Goal: Navigation & Orientation: Find specific page/section

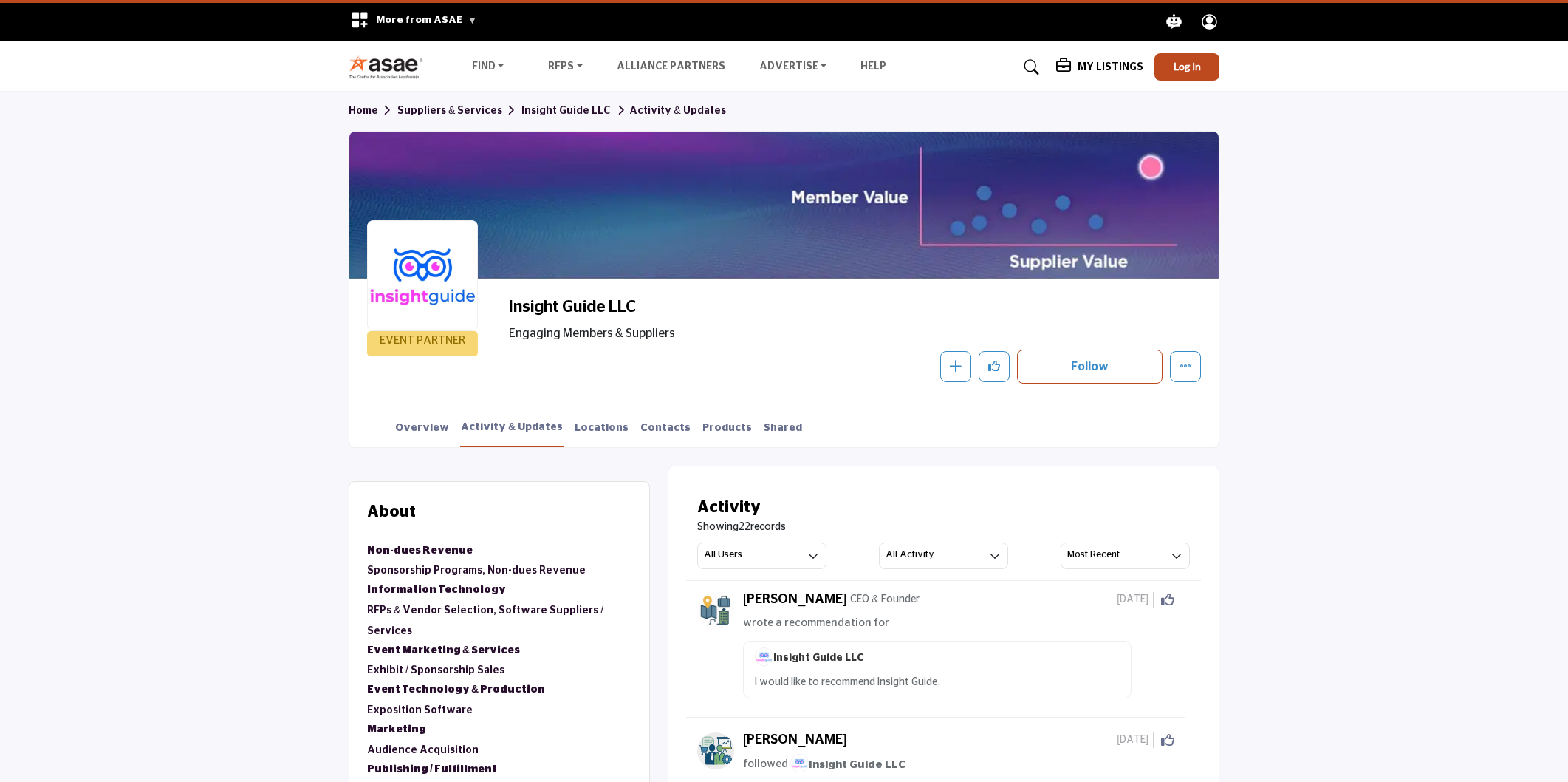
scroll to position [739, 0]
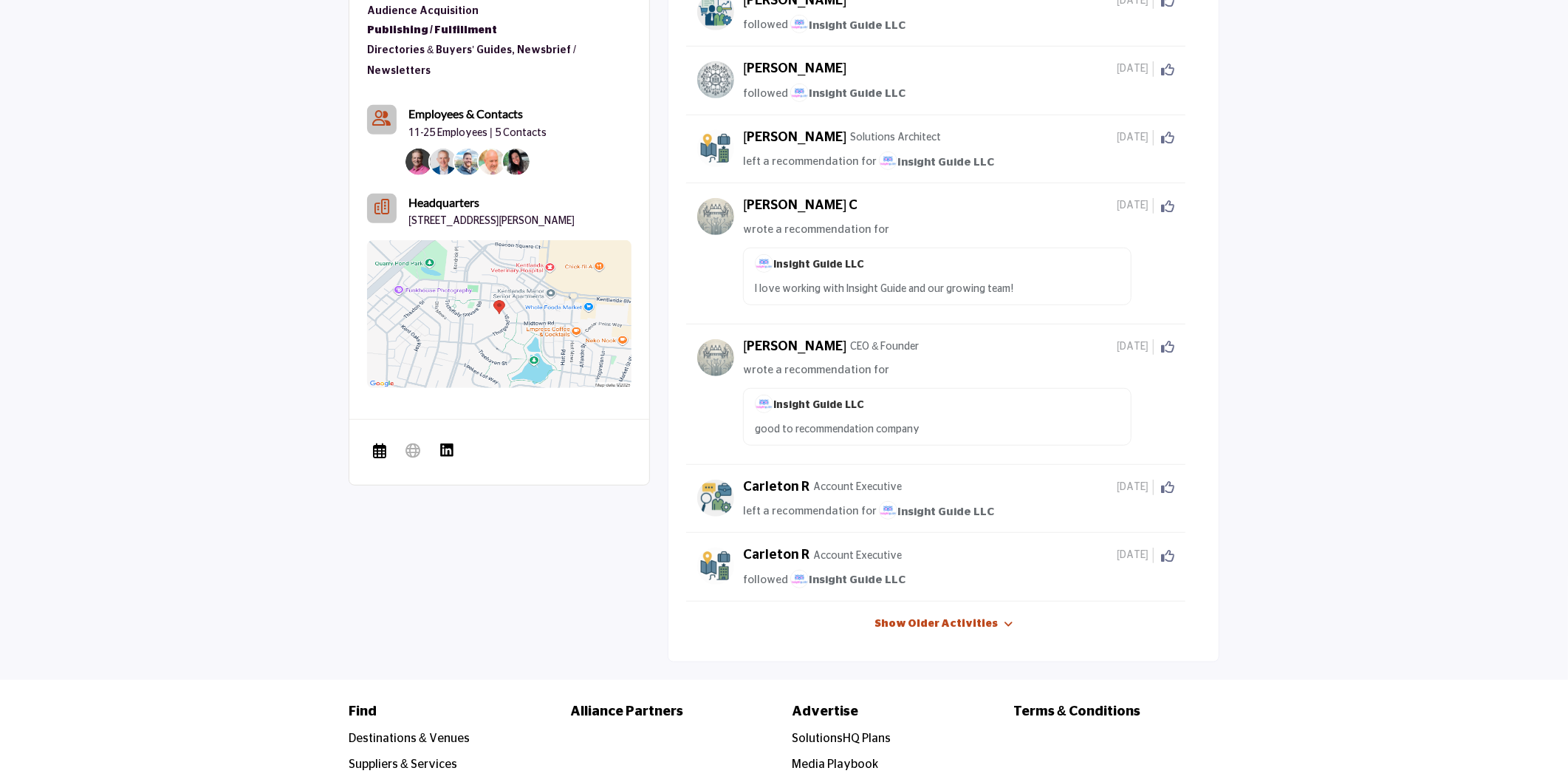
click at [936, 629] on link "Show Older Activities" at bounding box center [937, 624] width 124 height 15
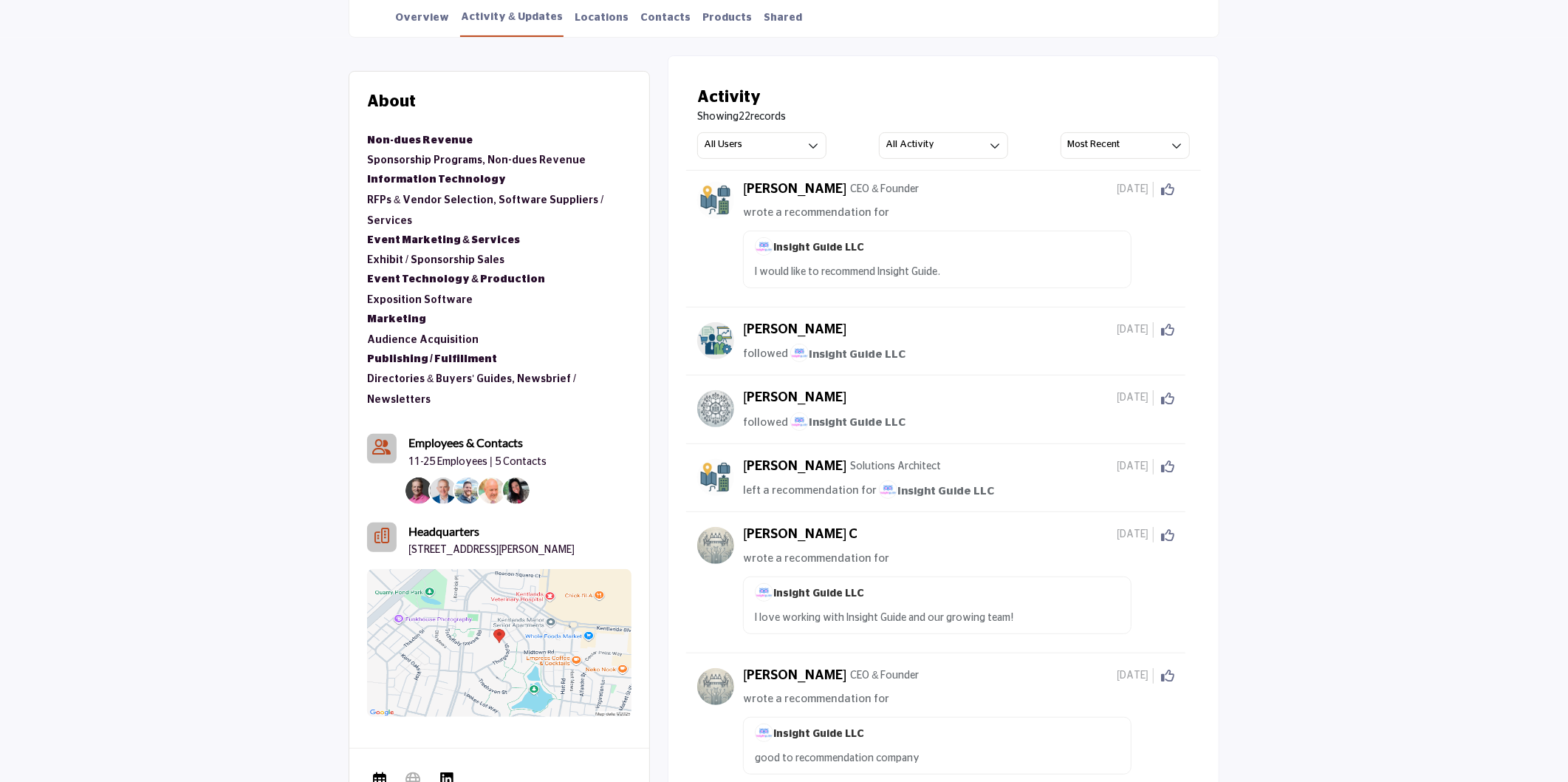
scroll to position [0, 0]
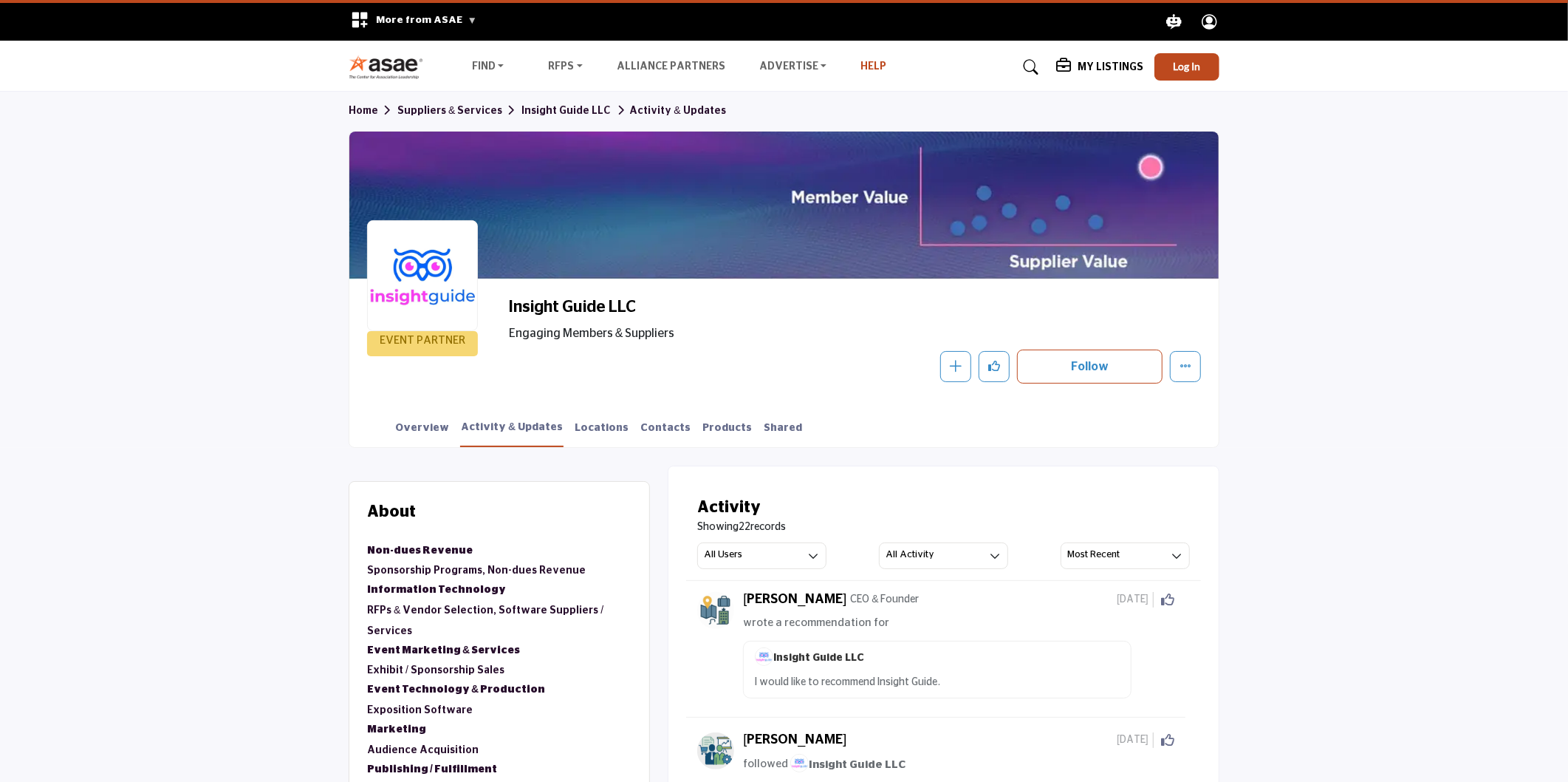
click at [861, 68] on link "Help" at bounding box center [873, 66] width 26 height 11
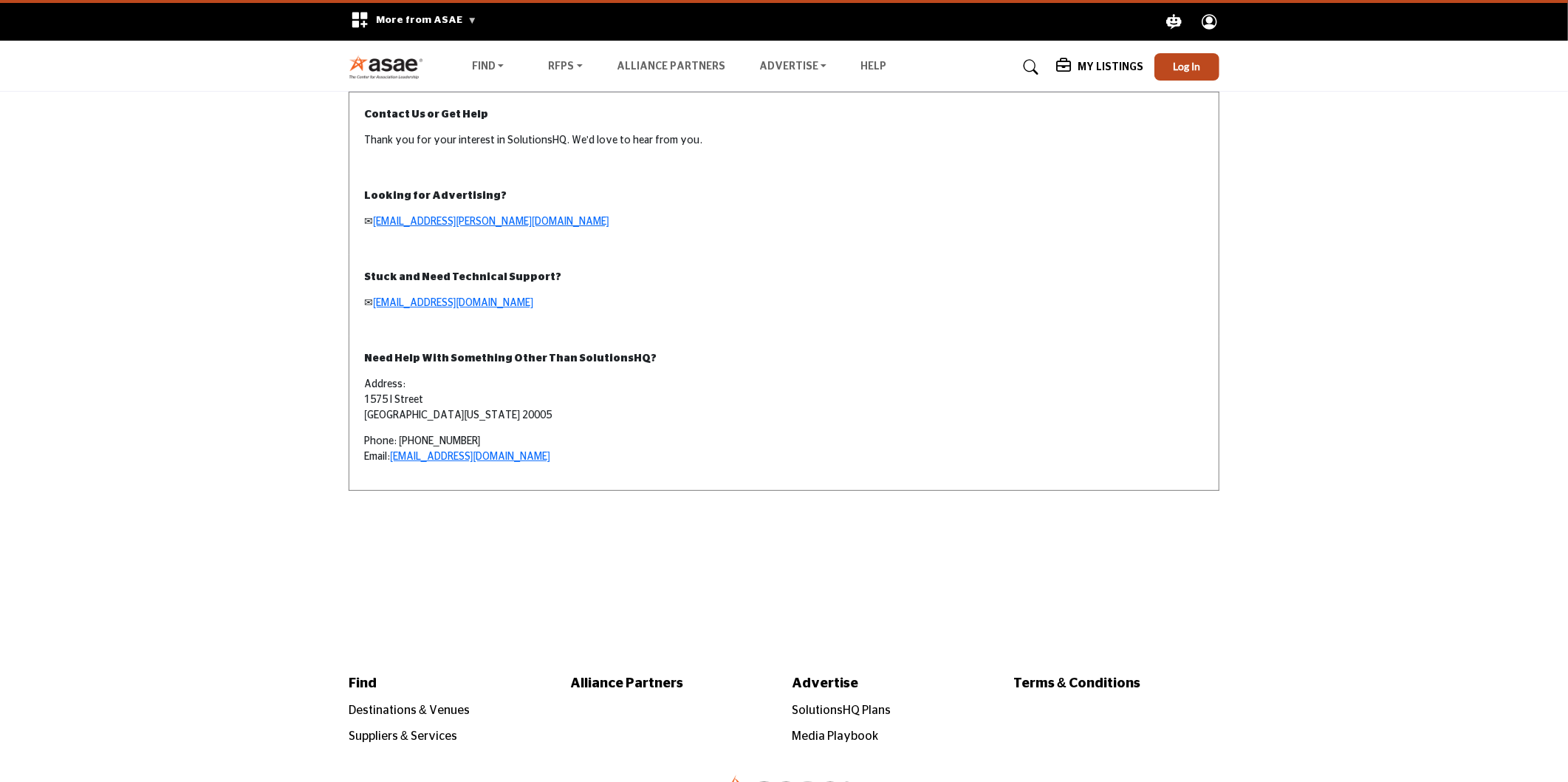
click at [394, 62] on img at bounding box center [389, 67] width 82 height 25
